Goal: Navigation & Orientation: Find specific page/section

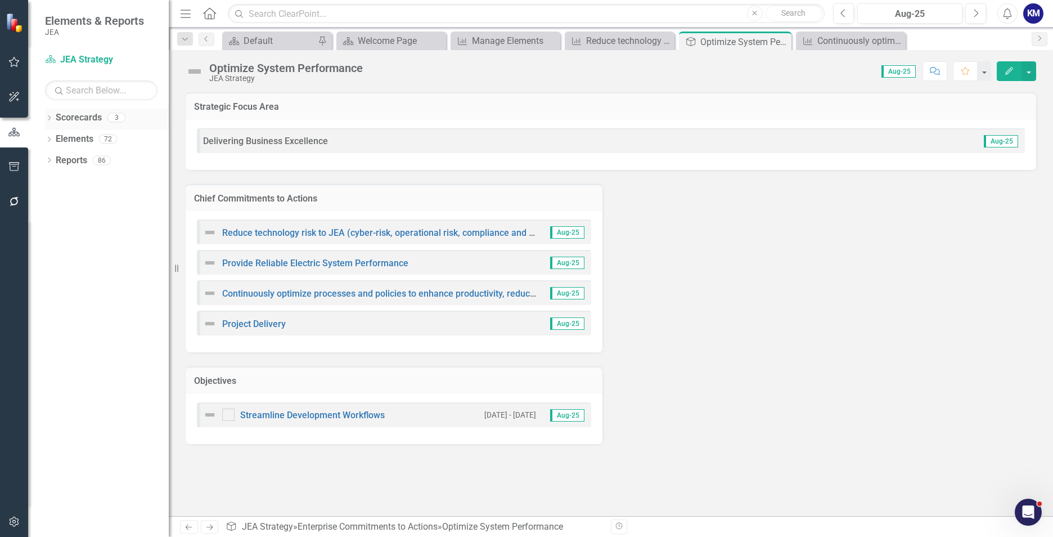
click at [72, 116] on link "Scorecards" at bounding box center [79, 117] width 46 height 13
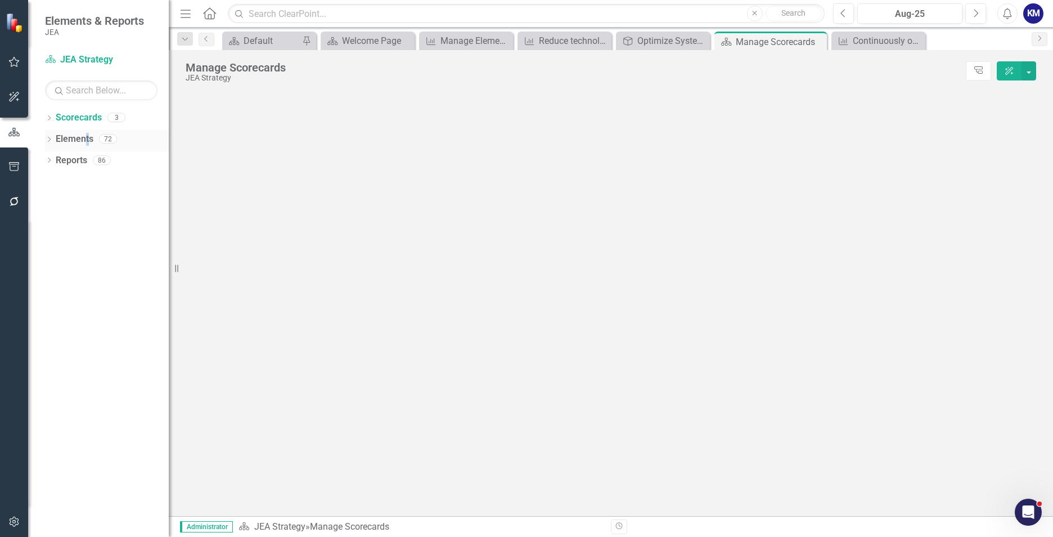
click at [88, 130] on div "Elements" at bounding box center [75, 139] width 38 height 19
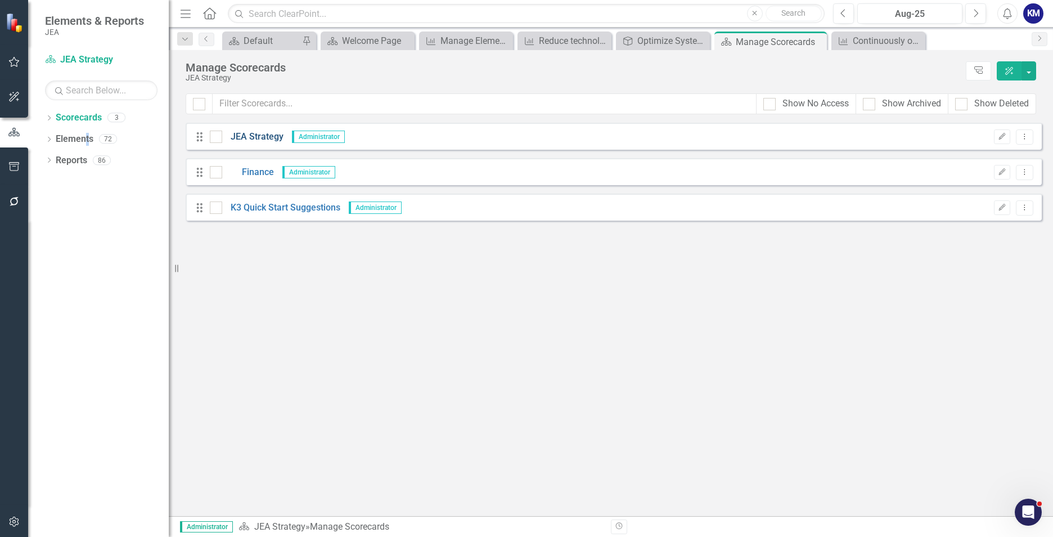
click at [271, 142] on link "JEA Strategy" at bounding box center [252, 136] width 61 height 13
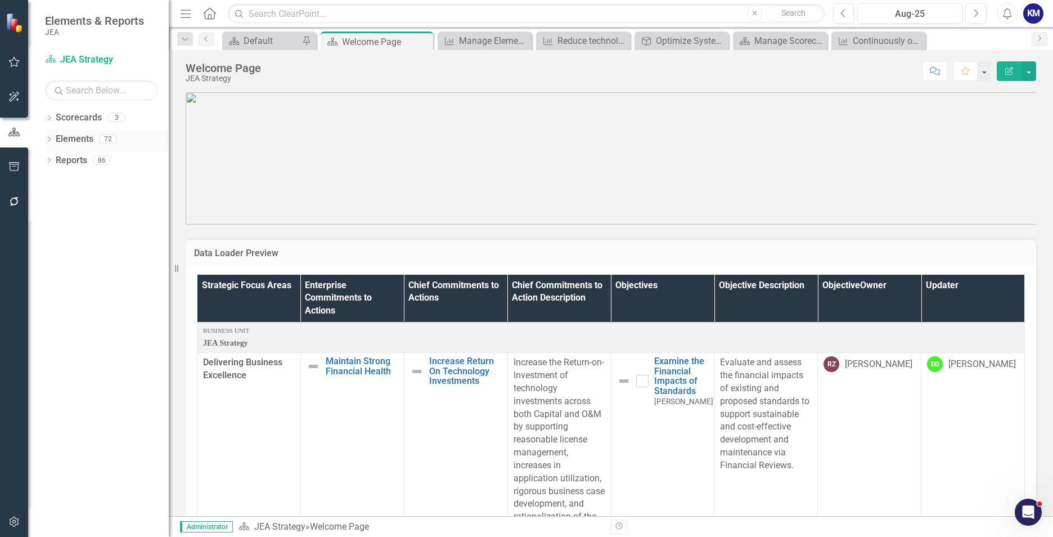
drag, startPoint x: 49, startPoint y: 137, endPoint x: 55, endPoint y: 142, distance: 8.4
click at [48, 138] on icon "Dropdown" at bounding box center [49, 140] width 8 height 6
click at [104, 159] on link "Enterprise Commitments to Action Enterprise Commitments to Actions" at bounding box center [140, 160] width 159 height 13
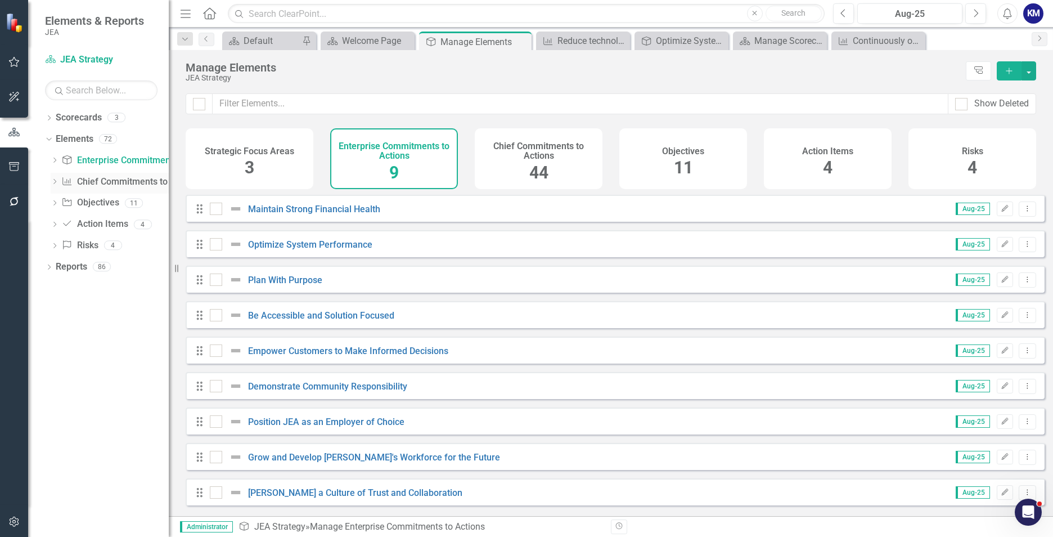
click at [132, 182] on link "Chief Commitments to Action Chief Commitments to Actions" at bounding box center [130, 181] width 138 height 13
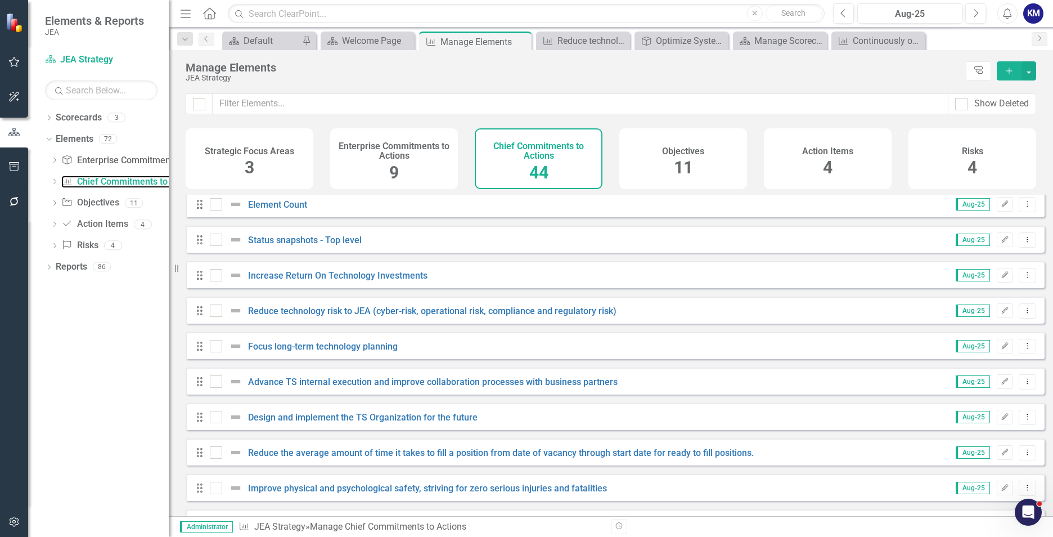
scroll to position [337, 0]
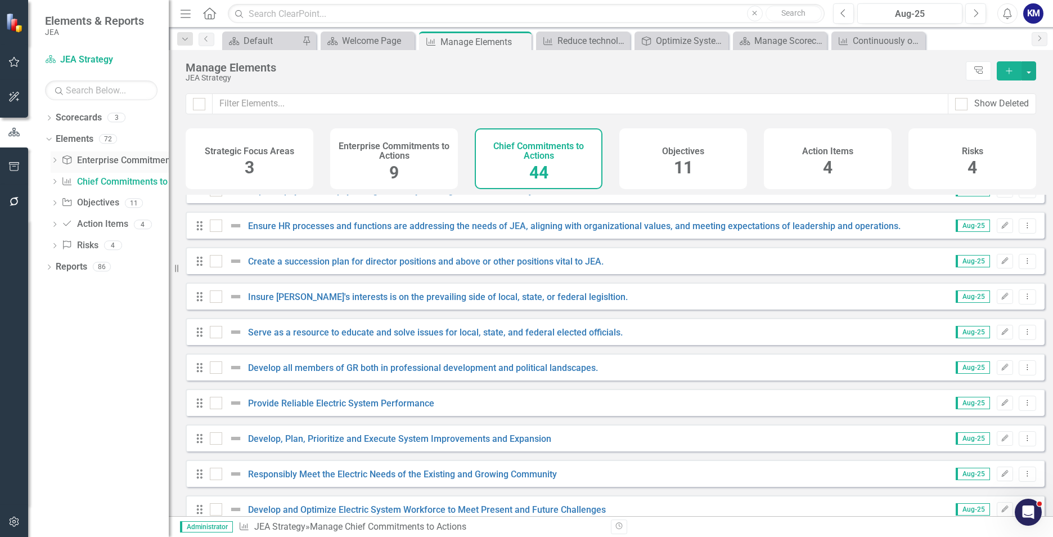
click at [107, 164] on link "Enterprise Commitments to Action Enterprise Commitments to Actions" at bounding box center [140, 160] width 159 height 13
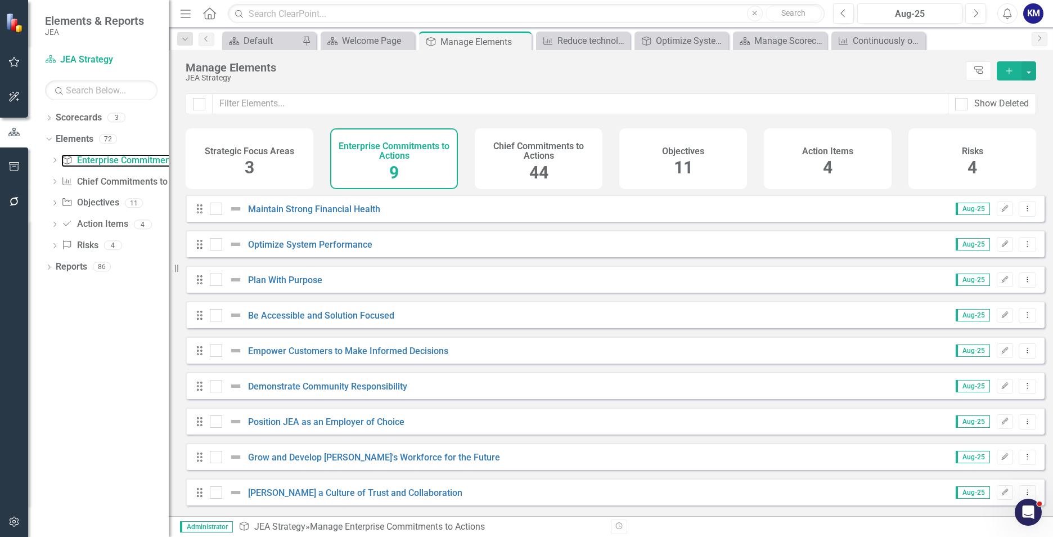
scroll to position [6, 0]
click at [376, 383] on link "Demonstrate Community Responsibility" at bounding box center [327, 386] width 159 height 11
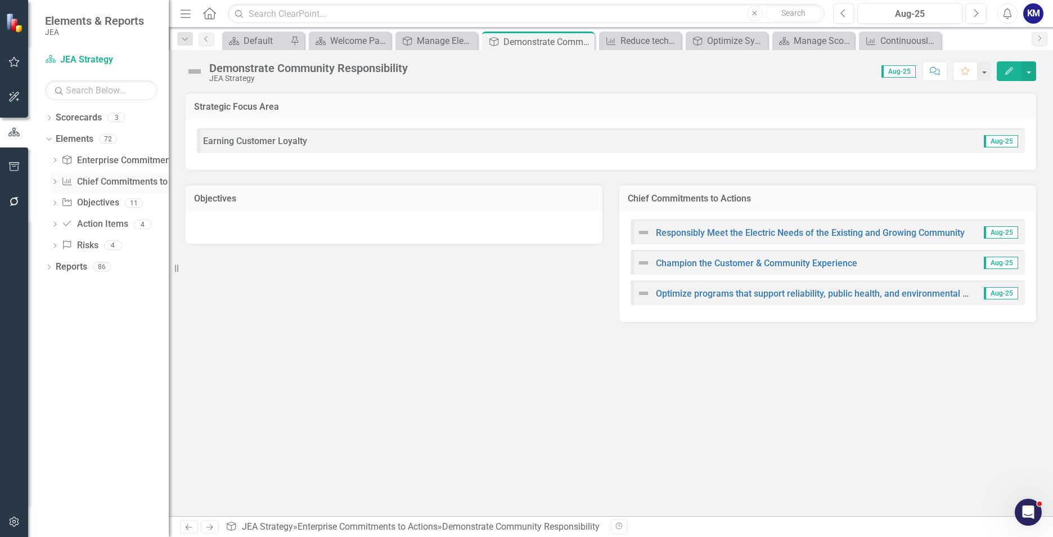
click at [96, 181] on link "Chief Commitments to Action Chief Commitments to Actions" at bounding box center [130, 181] width 138 height 13
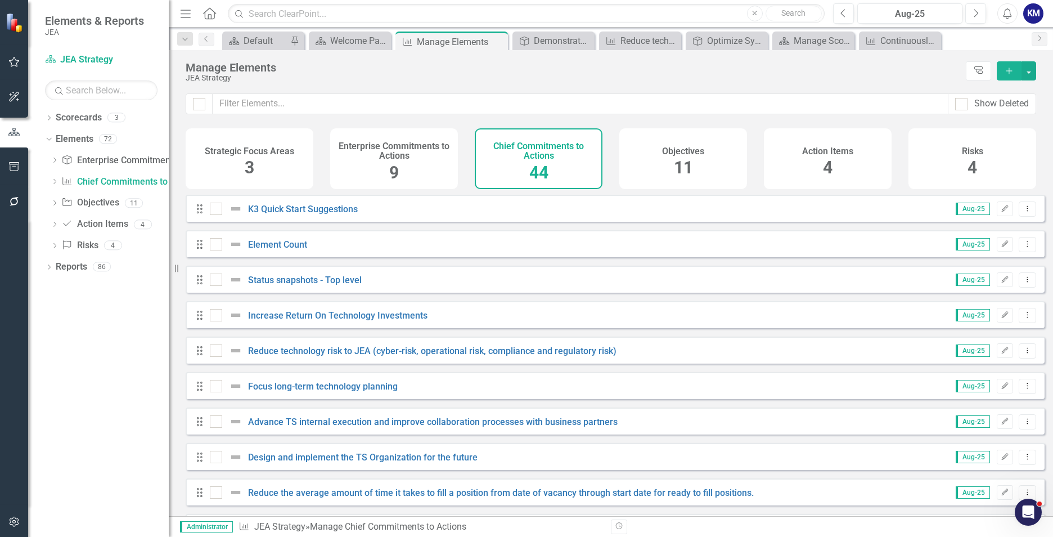
drag, startPoint x: 416, startPoint y: 161, endPoint x: 418, endPoint y: 173, distance: 11.4
click at [417, 161] on div "Enterprise Commitments to Actions 9" at bounding box center [394, 158] width 128 height 61
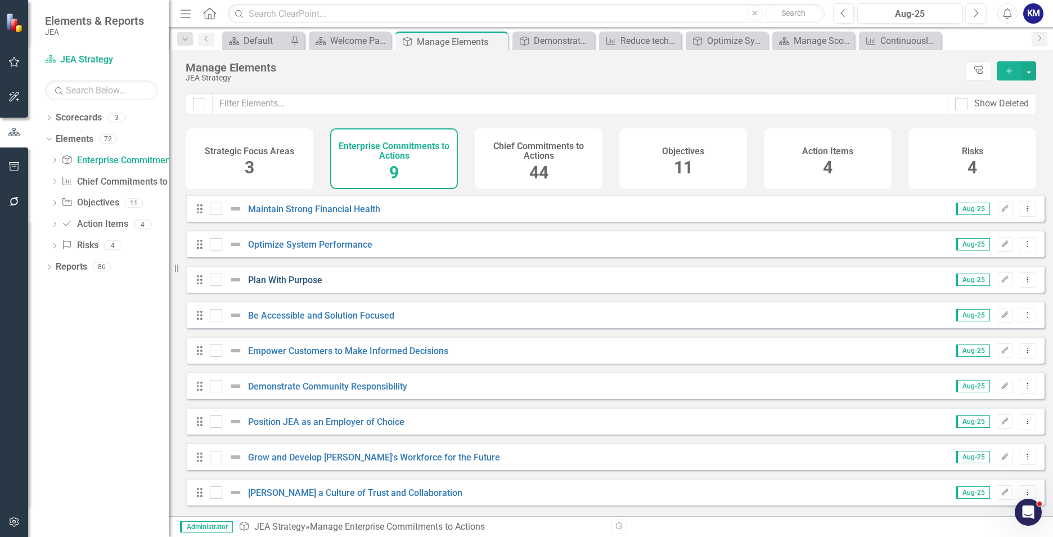
click at [304, 285] on link "Plan With Purpose" at bounding box center [285, 279] width 74 height 11
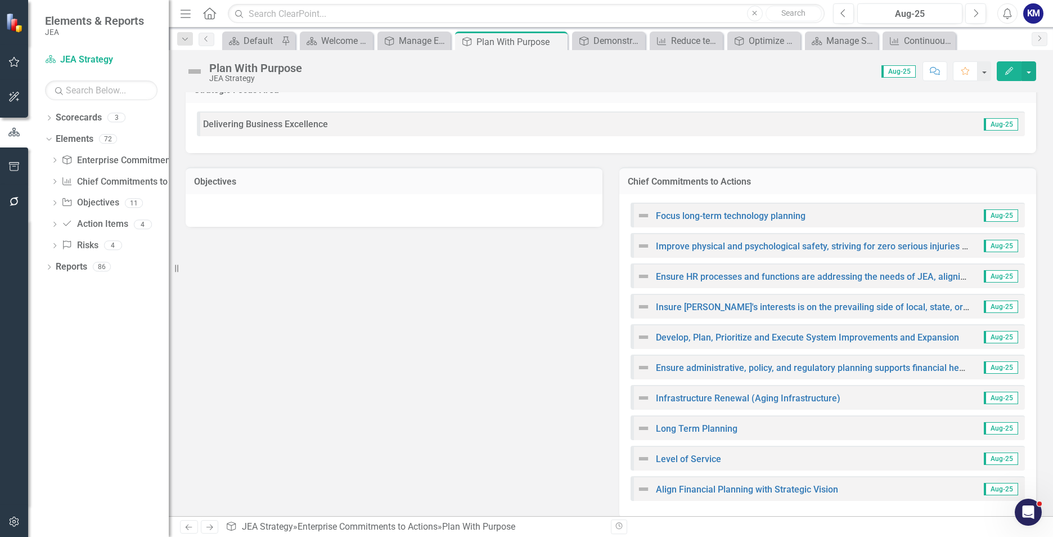
scroll to position [30, 0]
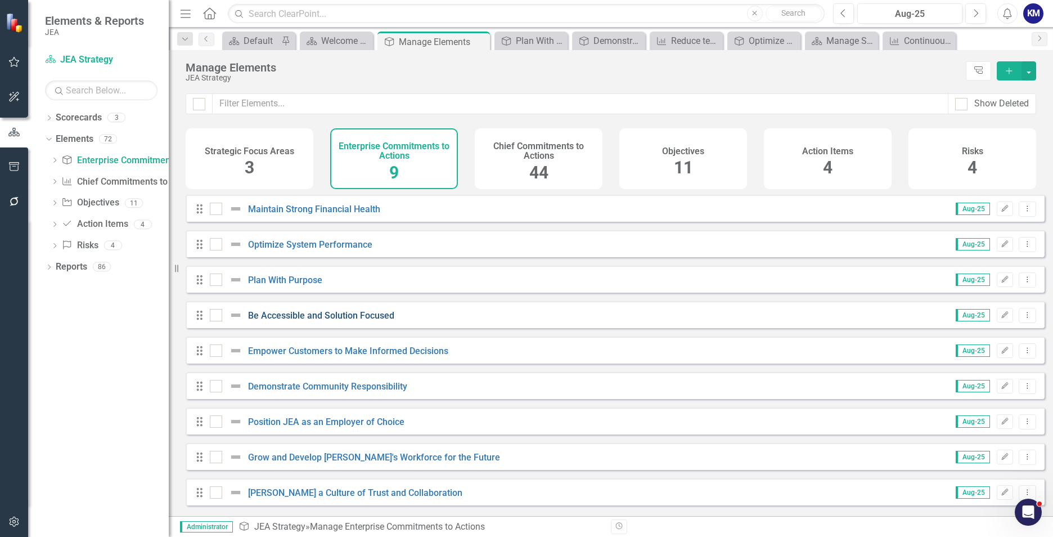
click at [341, 319] on link "Be Accessible and Solution Focused" at bounding box center [321, 315] width 146 height 11
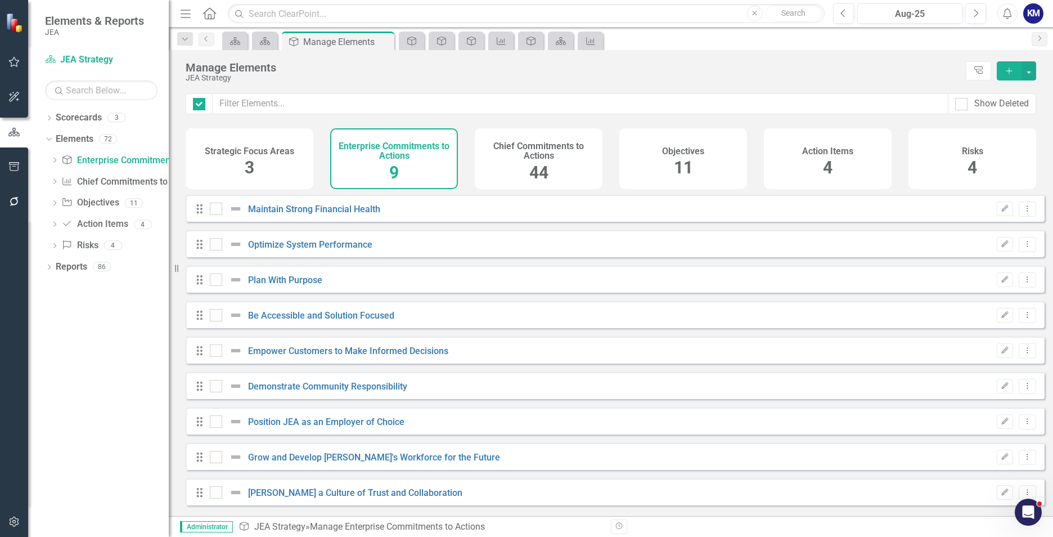
checkbox input "false"
